Goal: Information Seeking & Learning: Learn about a topic

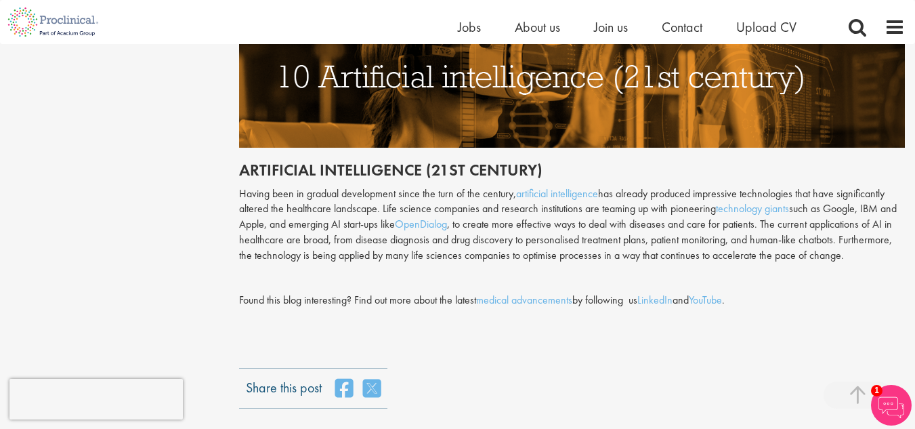
scroll to position [3522, 0]
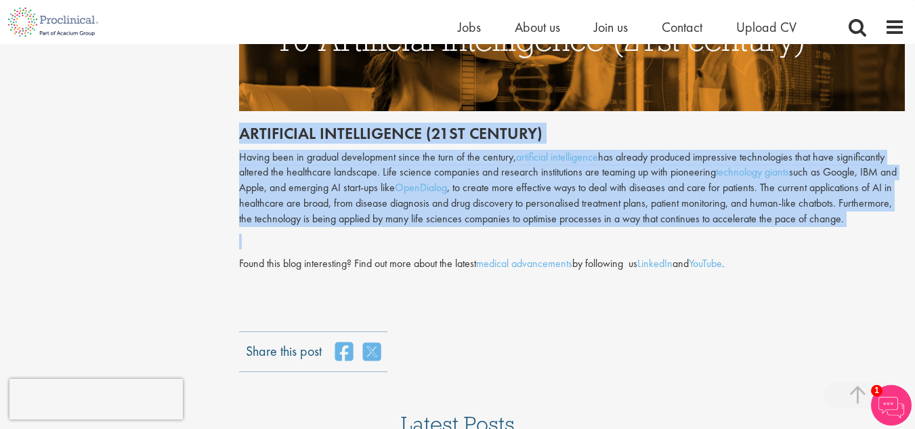
drag, startPoint x: 877, startPoint y: 181, endPoint x: 238, endPoint y: 85, distance: 646.4
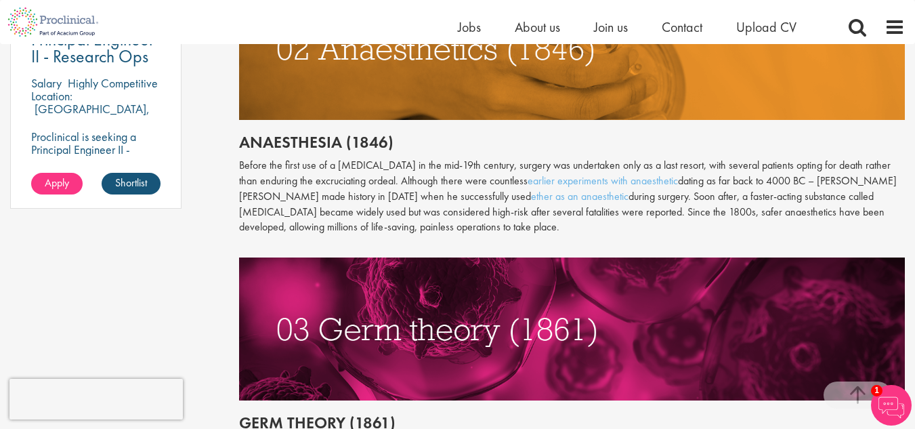
scroll to position [1151, 0]
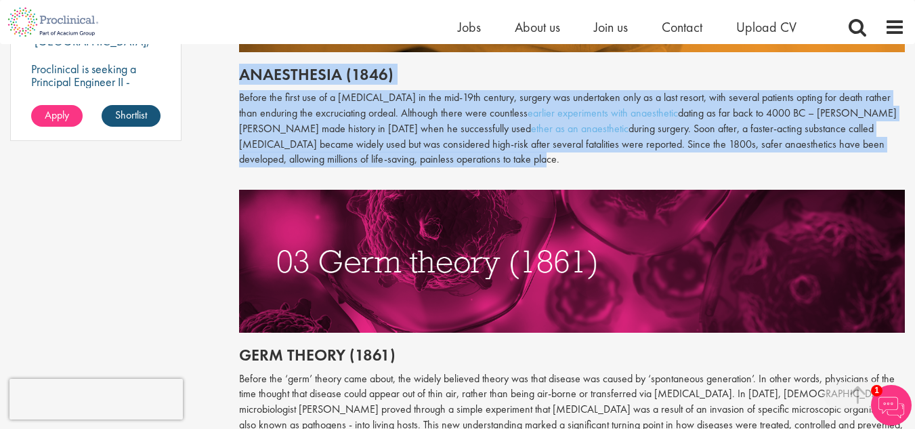
drag, startPoint x: 241, startPoint y: 58, endPoint x: 473, endPoint y: 144, distance: 247.7
click at [473, 144] on div "Throughout history, disease has been a subject of fear and fascination in equal…" at bounding box center [572, 77] width 666 height 1168
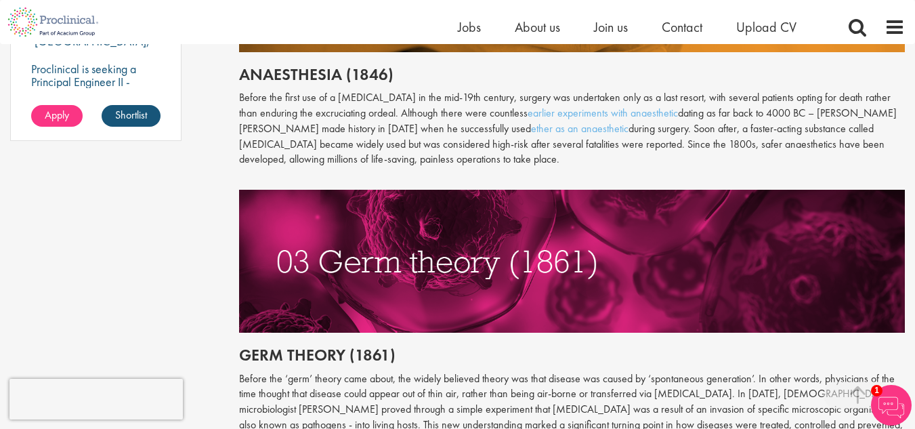
click at [508, 174] on p at bounding box center [572, 253] width 666 height 158
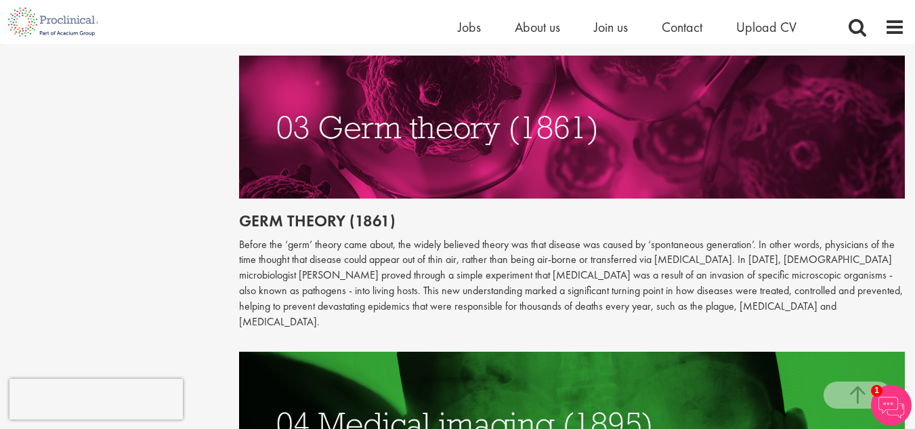
scroll to position [1287, 0]
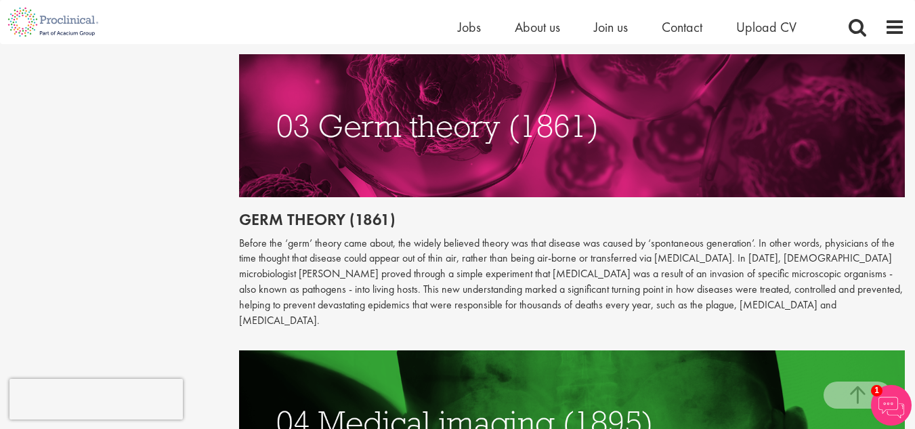
click at [239, 211] on h2 "Germ theory (1861)" at bounding box center [572, 220] width 666 height 18
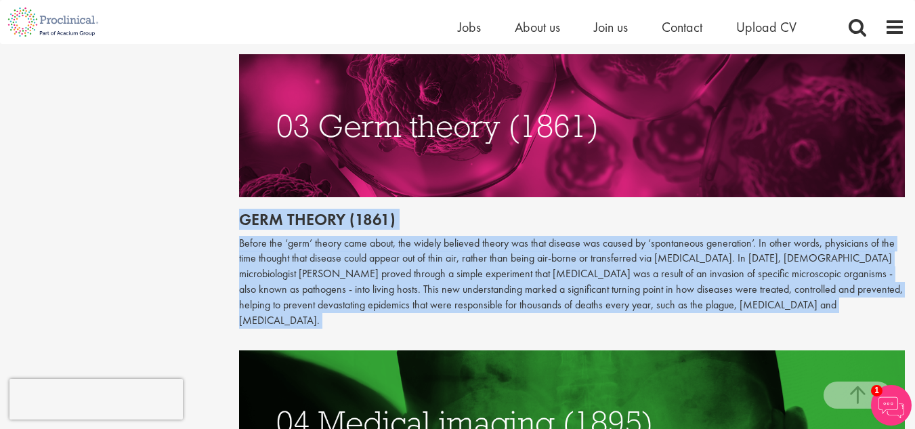
drag, startPoint x: 239, startPoint y: 203, endPoint x: 788, endPoint y: 313, distance: 559.6
click at [750, 247] on p "Before the ‘germ’ theory came about, the widely believed theory was that diseas…" at bounding box center [572, 282] width 666 height 93
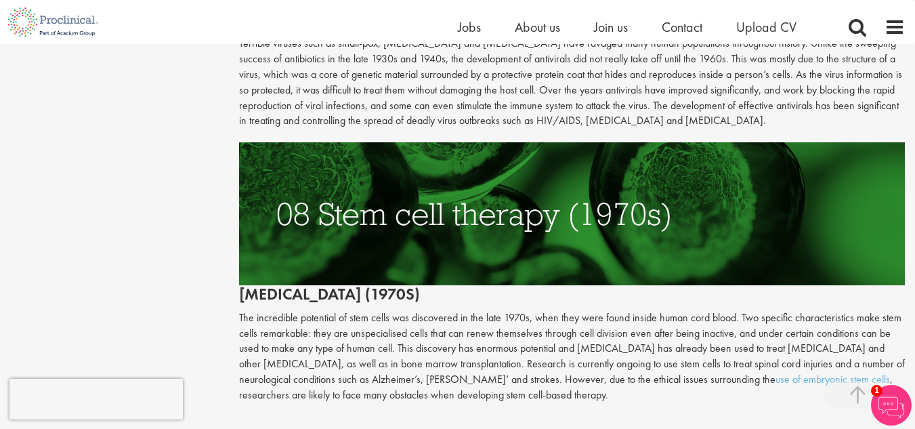
scroll to position [2619, 0]
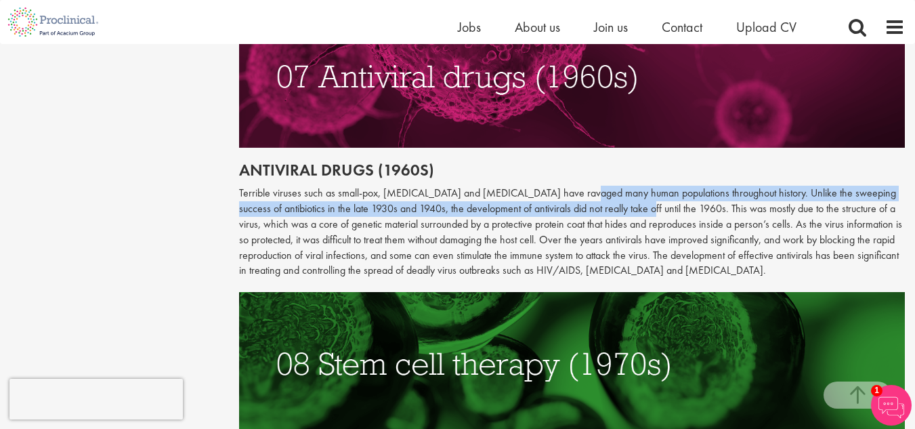
drag, startPoint x: 566, startPoint y: 146, endPoint x: 597, endPoint y: 164, distance: 35.5
click at [597, 186] on p "Terrible viruses such as small-pox, [MEDICAL_DATA] and [MEDICAL_DATA] have rava…" at bounding box center [572, 232] width 666 height 93
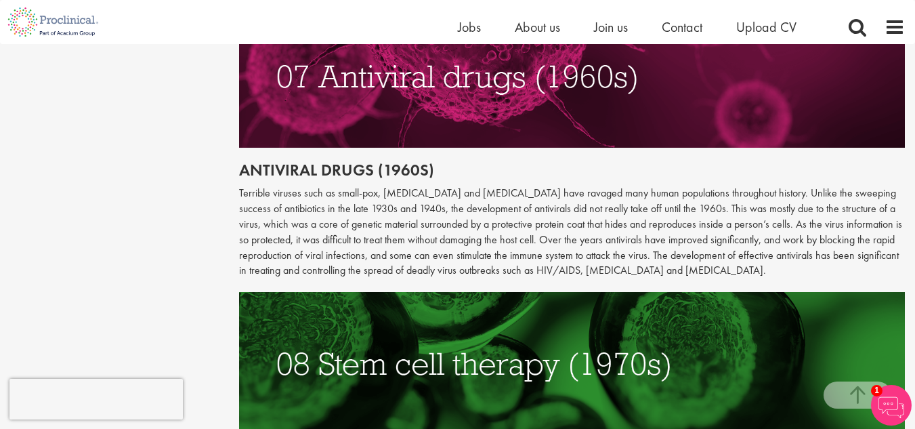
click at [607, 224] on p "Terrible viruses such as small-pox, [MEDICAL_DATA] and [MEDICAL_DATA] have rava…" at bounding box center [572, 232] width 666 height 93
